Goal: Check status: Check status

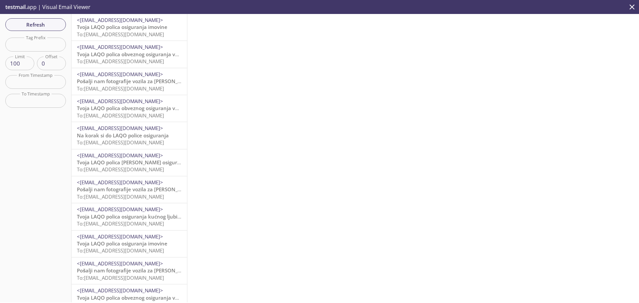
click at [40, 42] on input "text" at bounding box center [35, 45] width 61 height 14
paste input "ia02y9bltmjf7o4mevnha_ok"
type input "ia02y9bltmjf7o4mevnha_ok"
click at [41, 27] on span "Refresh" at bounding box center [36, 24] width 50 height 9
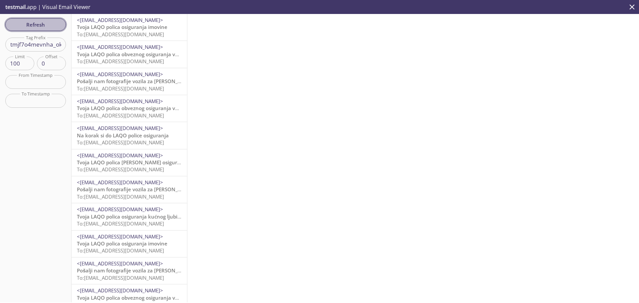
scroll to position [0, 0]
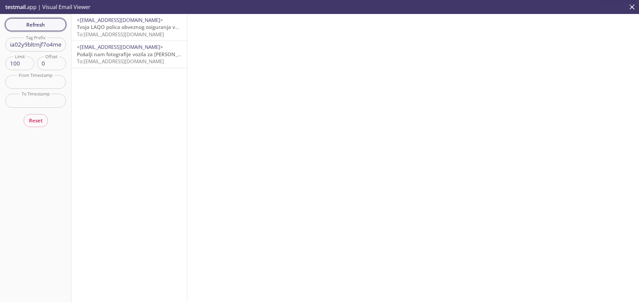
click at [53, 24] on span "Refresh" at bounding box center [36, 24] width 50 height 9
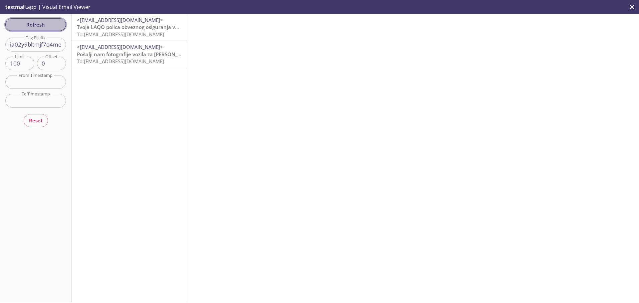
click at [20, 20] on span "Refresh" at bounding box center [36, 24] width 50 height 9
click at [29, 24] on span "Refresh" at bounding box center [36, 24] width 50 height 9
click at [130, 50] on span "<[EMAIL_ADDRESS][DOMAIN_NAME]>" at bounding box center [120, 47] width 86 height 7
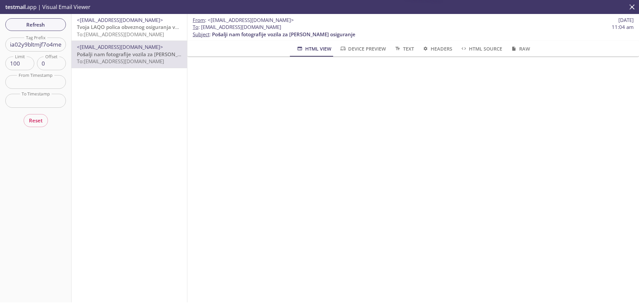
click at [125, 31] on span "To: [EMAIL_ADDRESS][DOMAIN_NAME]" at bounding box center [120, 34] width 87 height 7
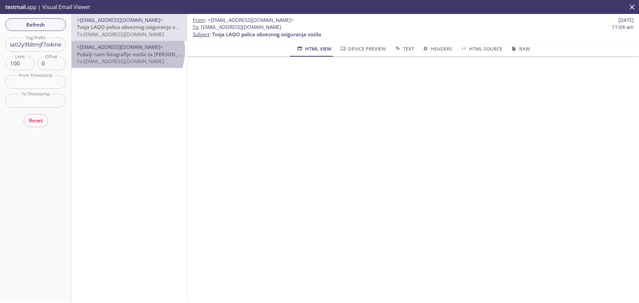
click at [126, 50] on span "<[EMAIL_ADDRESS][DOMAIN_NAME]>" at bounding box center [120, 47] width 86 height 7
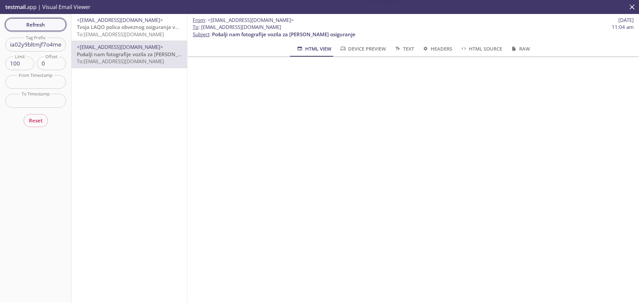
click at [45, 23] on span "Refresh" at bounding box center [36, 24] width 50 height 9
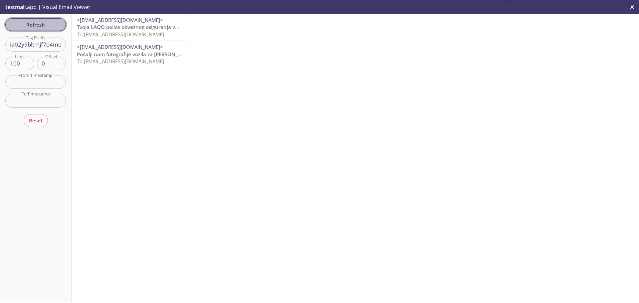
click at [45, 23] on span "Refresh" at bounding box center [36, 24] width 50 height 9
click at [45, 25] on span "Refresh" at bounding box center [36, 24] width 50 height 9
click at [41, 19] on button "Refresh" at bounding box center [35, 24] width 61 height 13
click at [38, 26] on span "Refresh" at bounding box center [36, 24] width 50 height 9
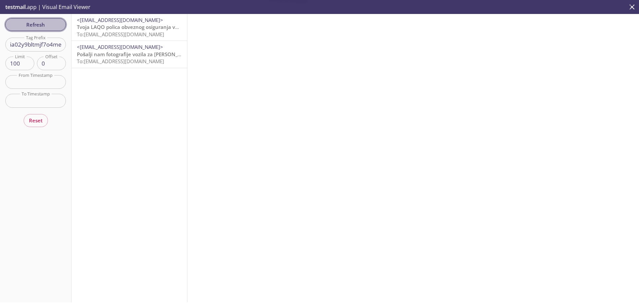
click at [38, 27] on span "Refresh" at bounding box center [36, 24] width 50 height 9
click at [38, 25] on span "Refresh" at bounding box center [36, 24] width 50 height 9
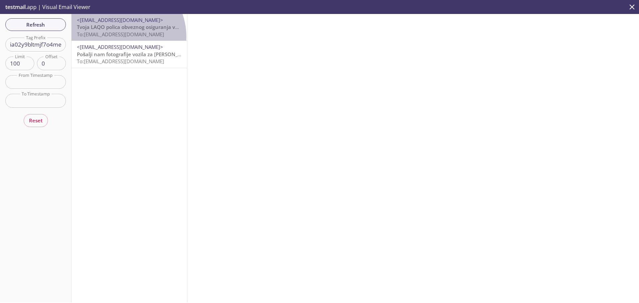
click at [118, 37] on span "To: [EMAIL_ADDRESS][DOMAIN_NAME]" at bounding box center [120, 34] width 87 height 7
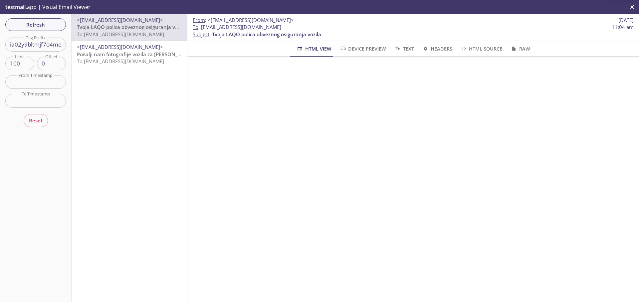
click at [116, 58] on span "To: [EMAIL_ADDRESS][DOMAIN_NAME]" at bounding box center [120, 61] width 87 height 7
